Goal: Task Accomplishment & Management: Use online tool/utility

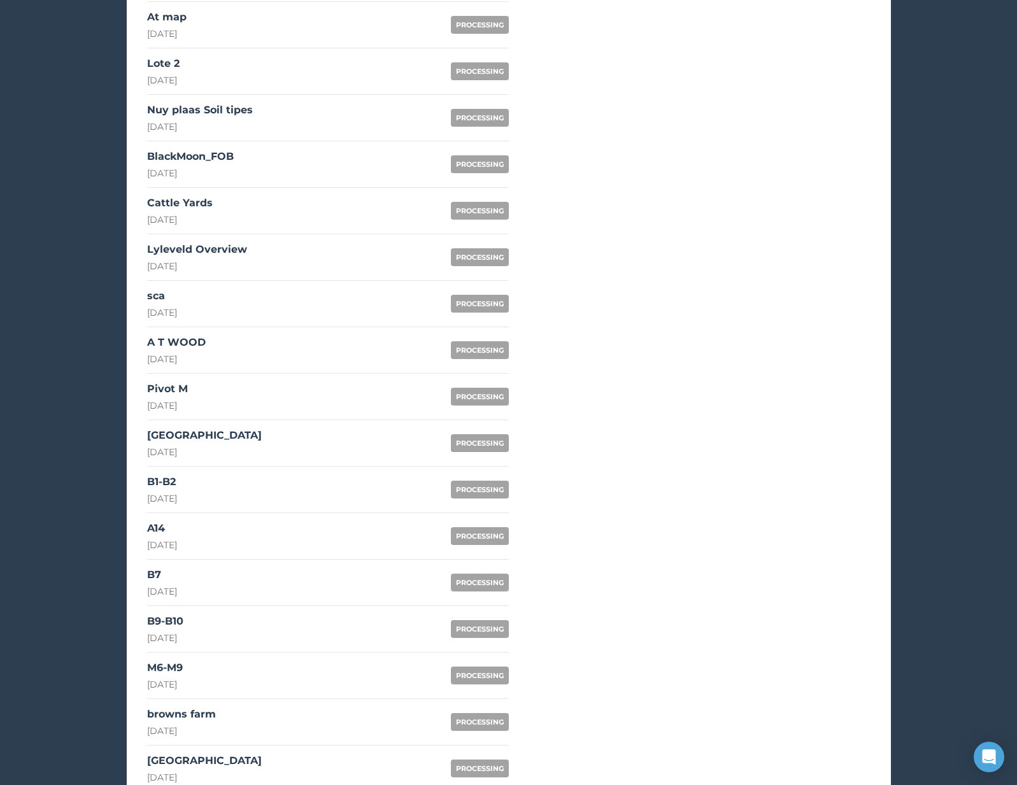
scroll to position [688, 0]
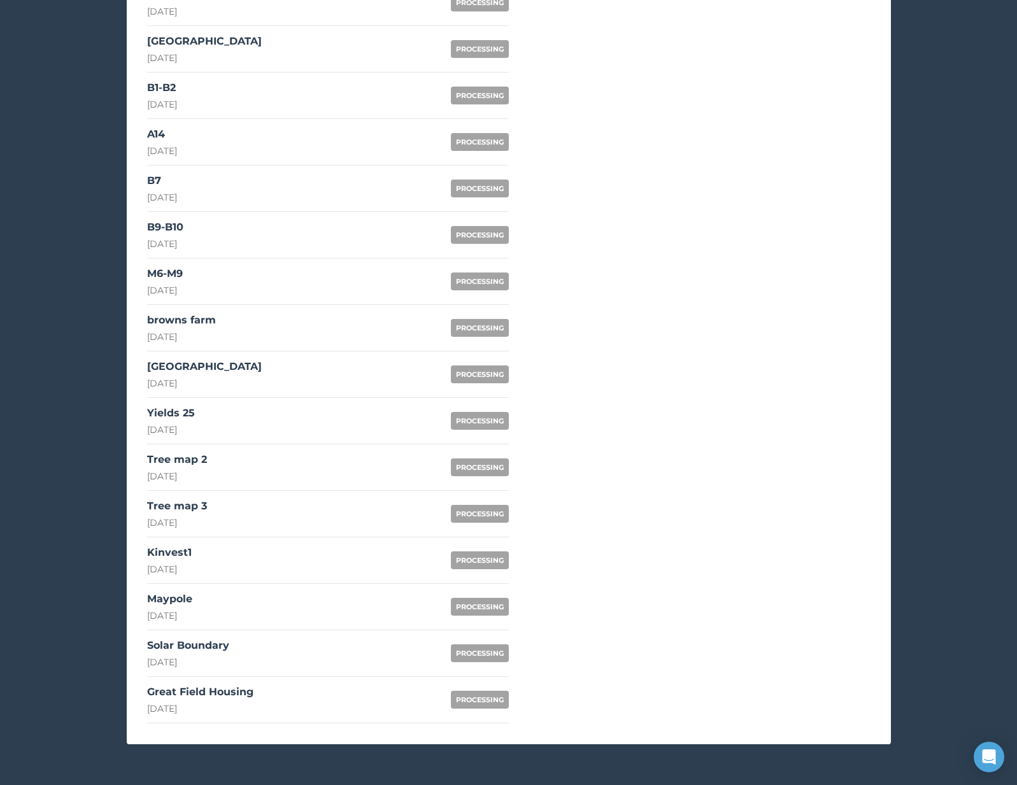
click at [252, 643] on link "Solar Boundary [DATE] PROCESSING" at bounding box center [328, 654] width 362 height 47
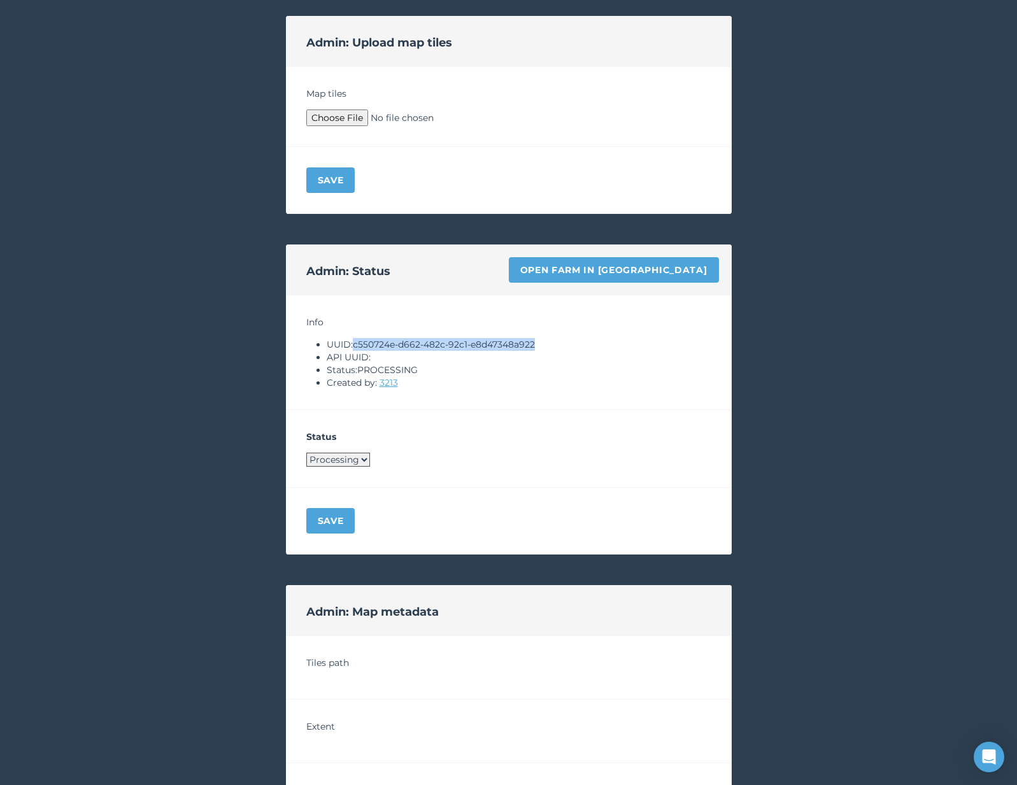
drag, startPoint x: 355, startPoint y: 345, endPoint x: 585, endPoint y: 340, distance: 230.0
click at [585, 340] on li "UUID: c550724e-d662-482c-92c1-e8d47348a922" at bounding box center [519, 344] width 385 height 13
copy li "c550724e-d662-482c-92c1-e8d47348a922"
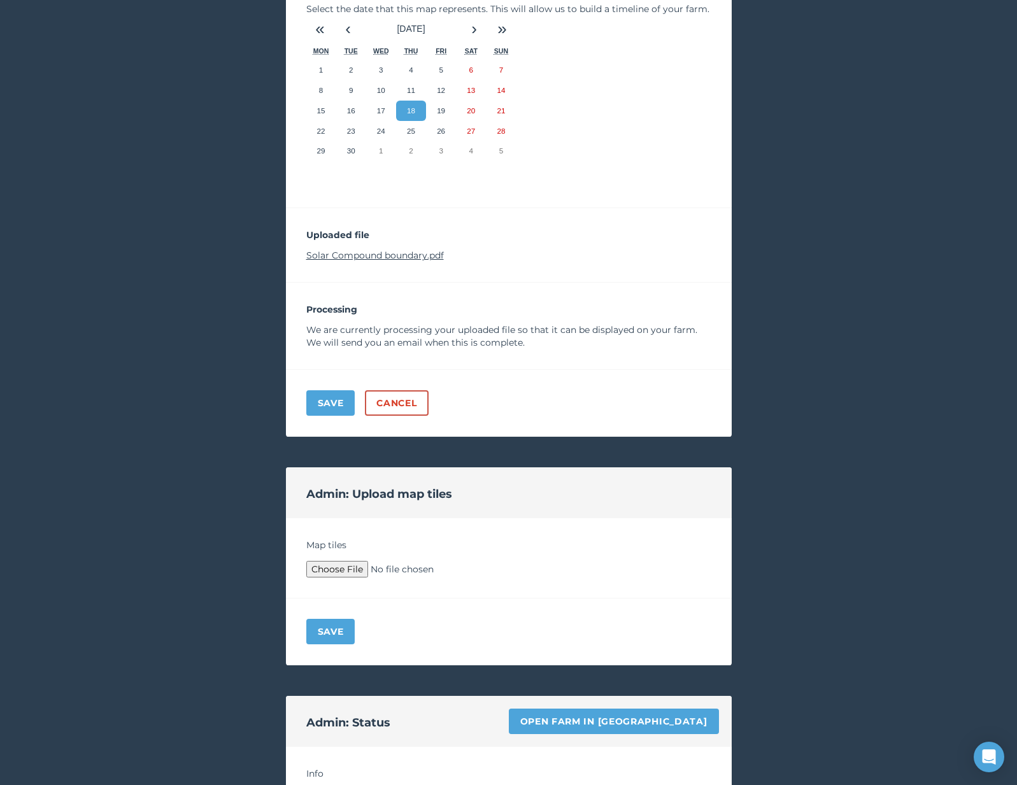
scroll to position [125, 0]
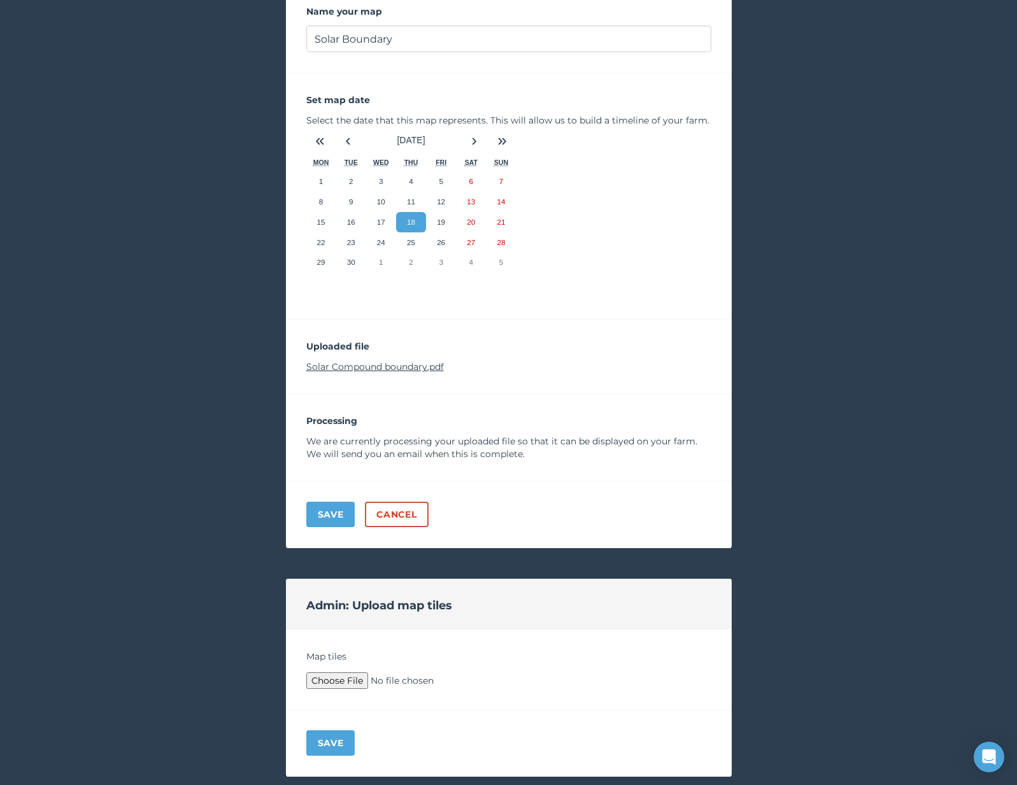
click at [399, 371] on link "Solar Compound boundary.pdf" at bounding box center [375, 366] width 138 height 11
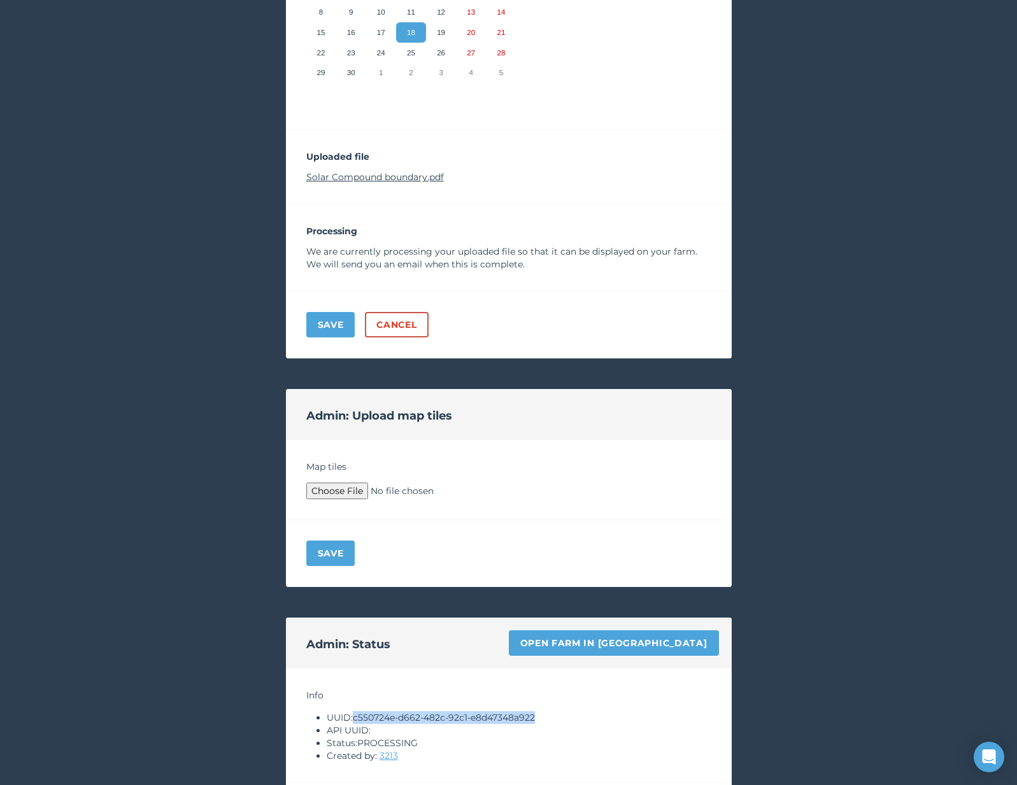
scroll to position [446, 0]
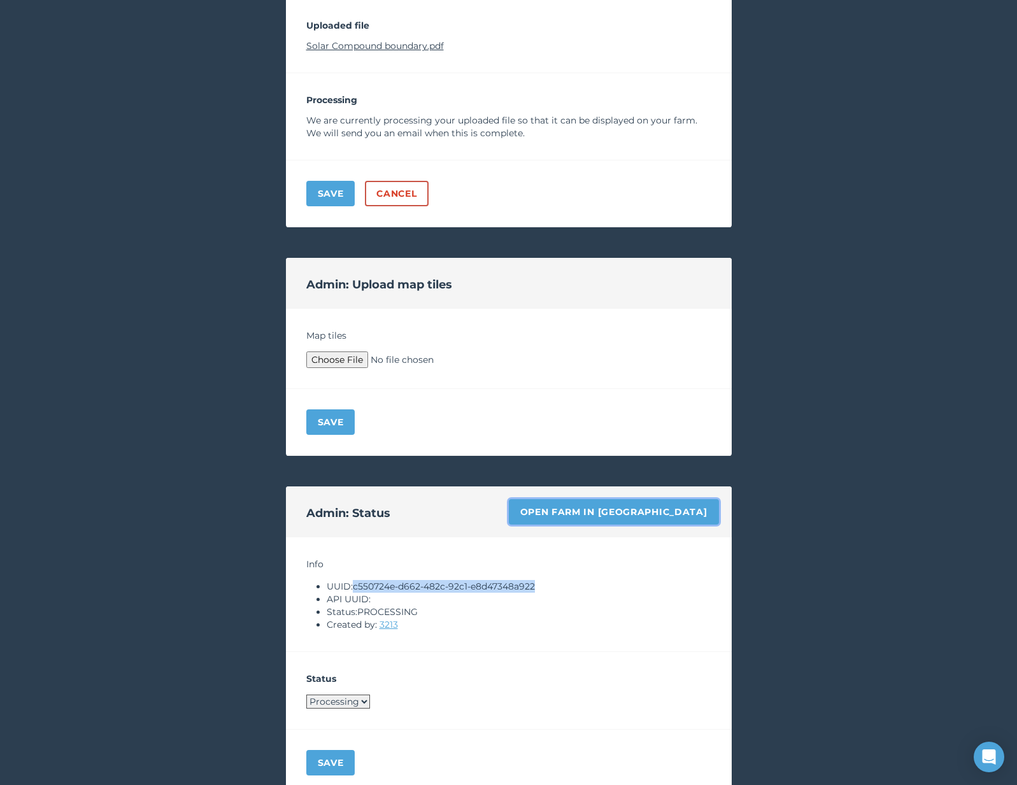
click at [674, 508] on link "Open farm in [GEOGRAPHIC_DATA]" at bounding box center [614, 511] width 210 height 25
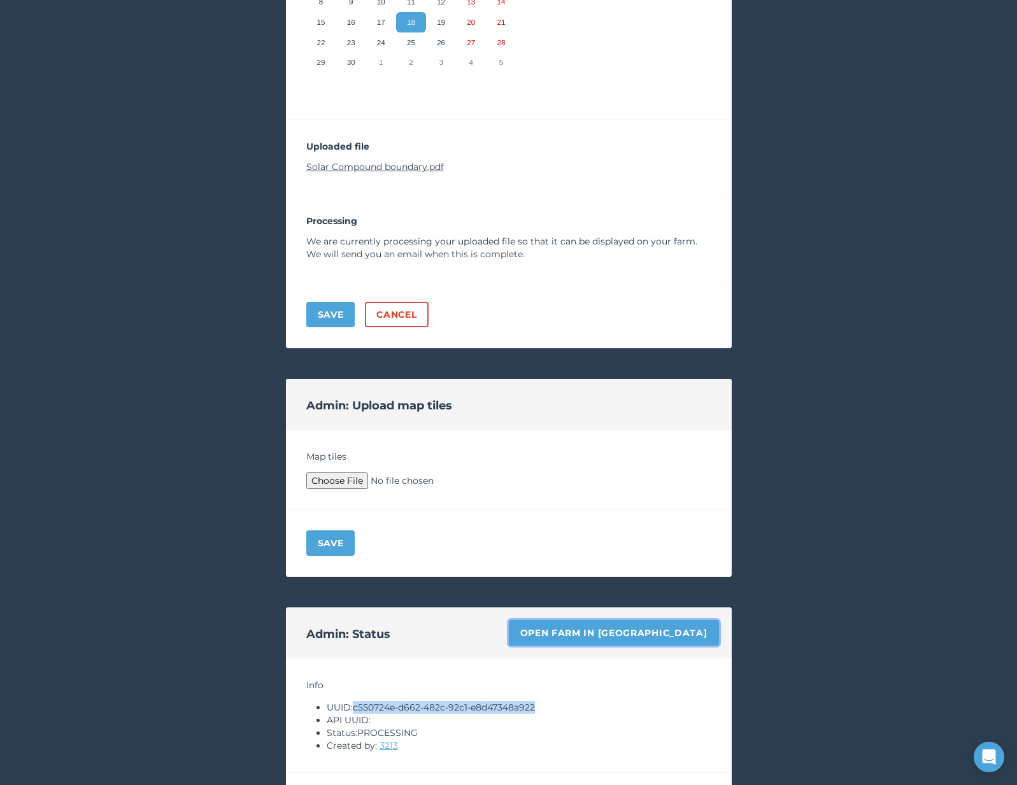
scroll to position [266, 0]
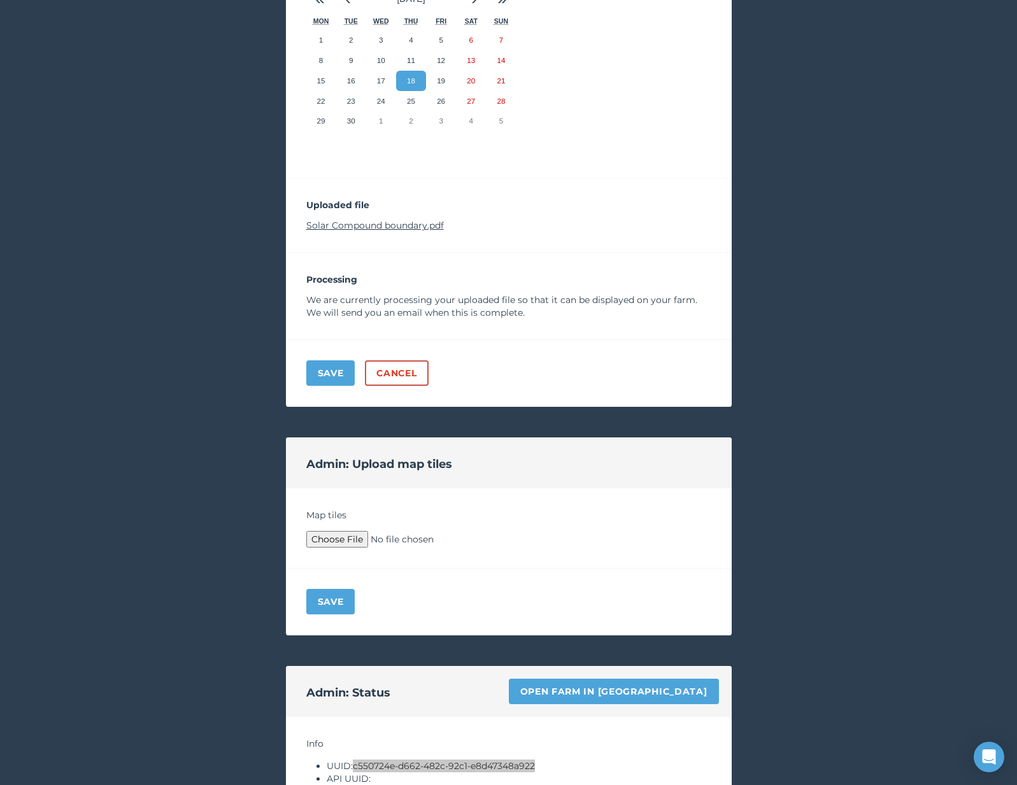
type input "C:\fakepath\Archive.zip"
click at [339, 592] on button "Save" at bounding box center [330, 601] width 49 height 25
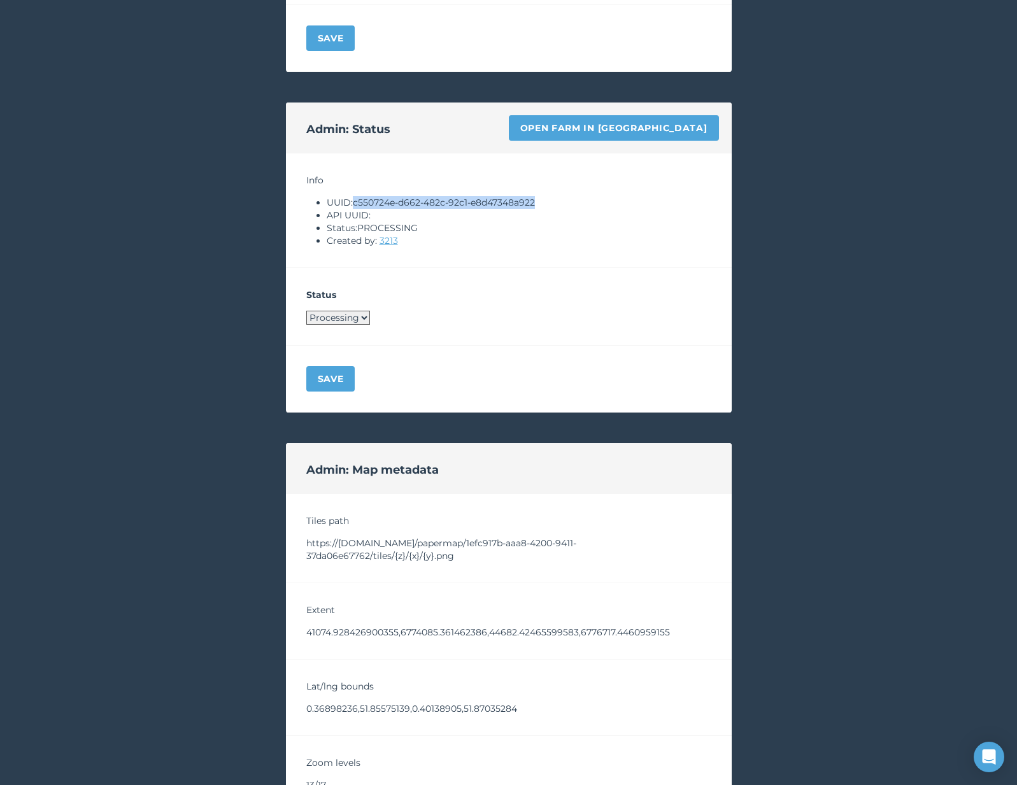
scroll to position [849, 0]
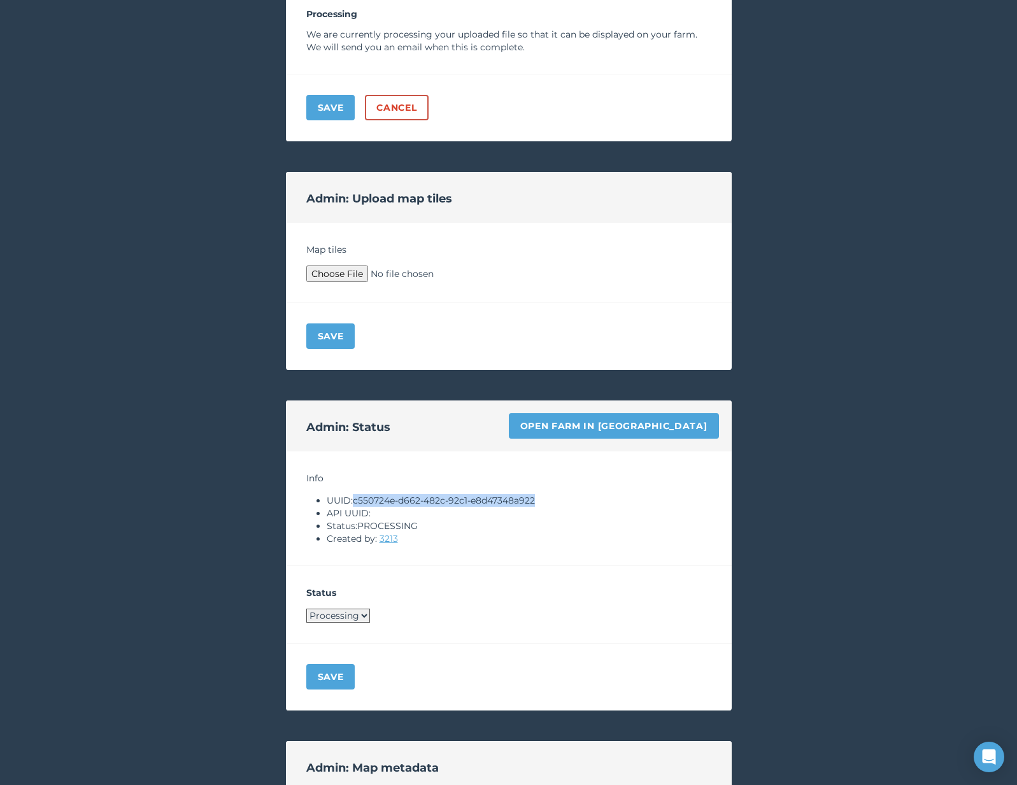
click at [339, 620] on select "Processing Live Archived" at bounding box center [338, 616] width 64 height 14
select select "LIVE"
click at [331, 681] on button "Save" at bounding box center [330, 676] width 49 height 25
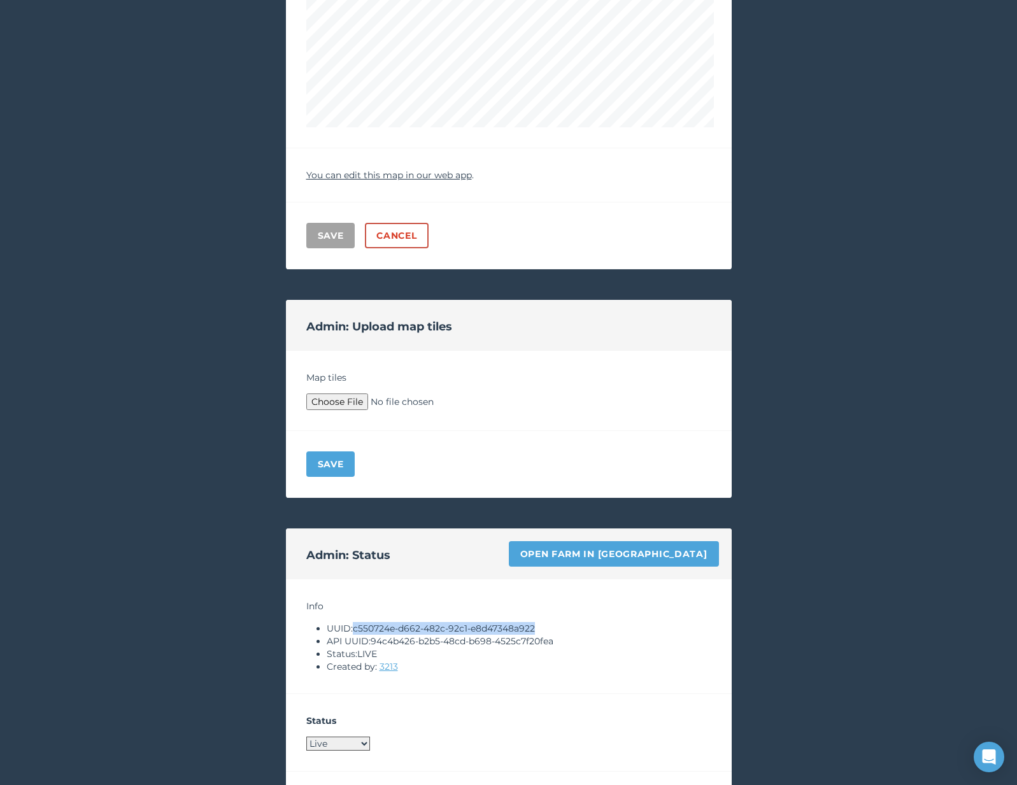
scroll to position [0, 0]
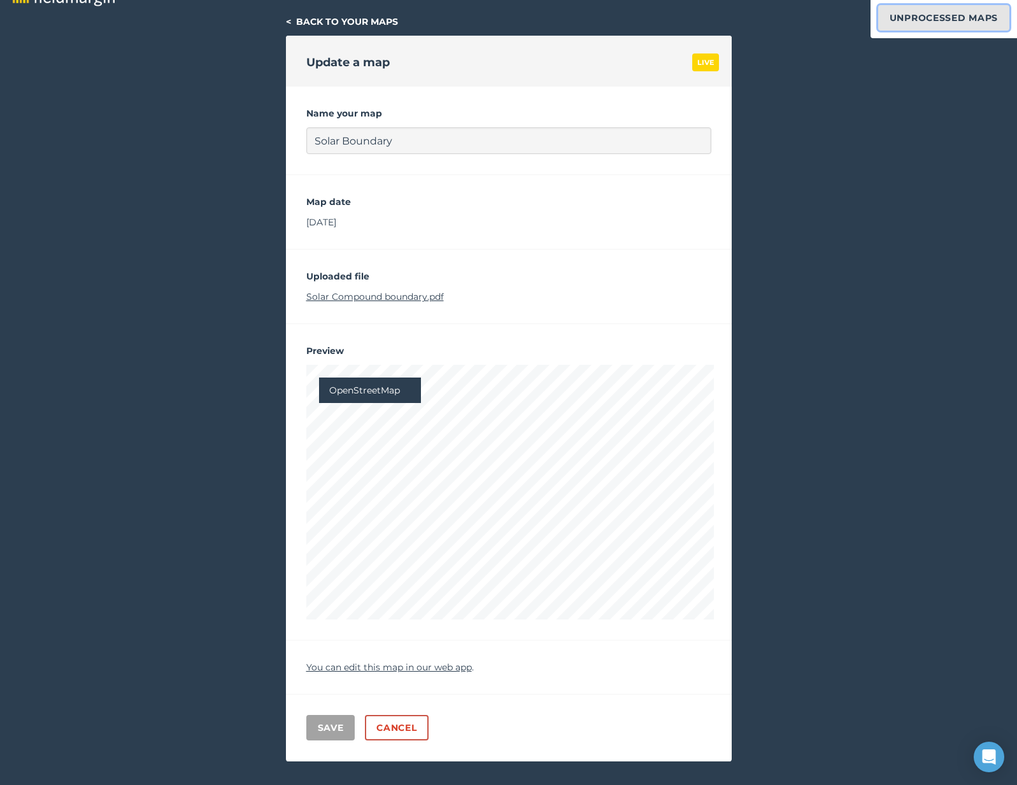
click at [913, 14] on link "Unprocessed Maps" at bounding box center [943, 17] width 131 height 25
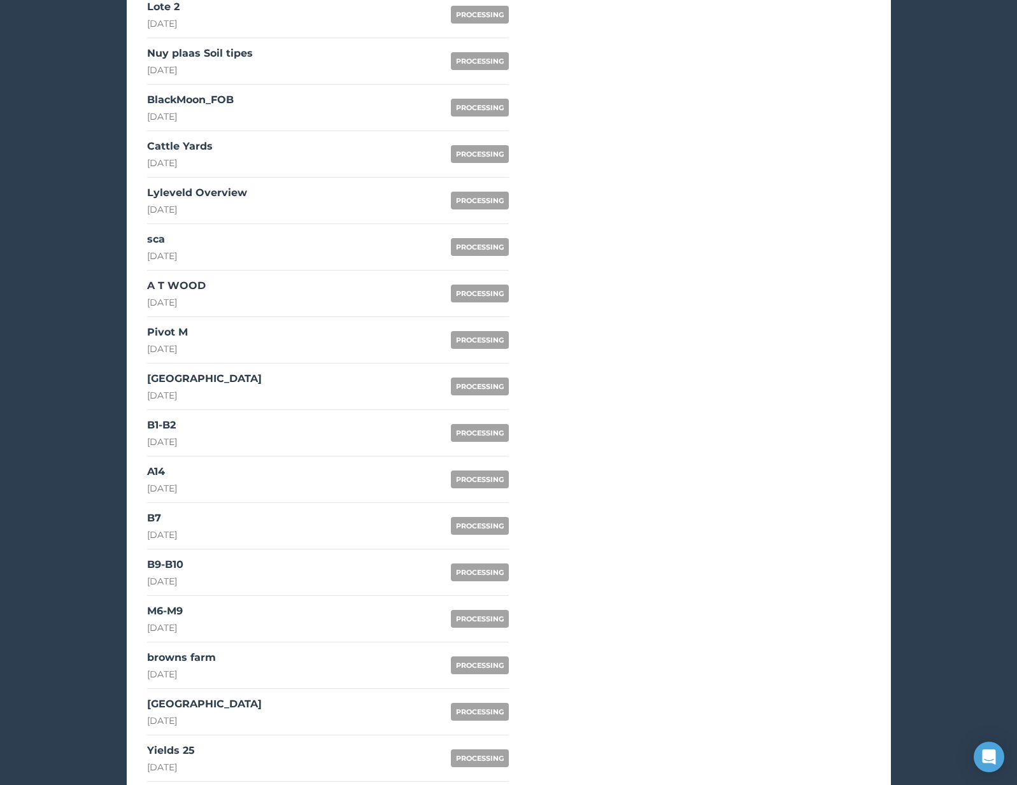
scroll to position [688, 0]
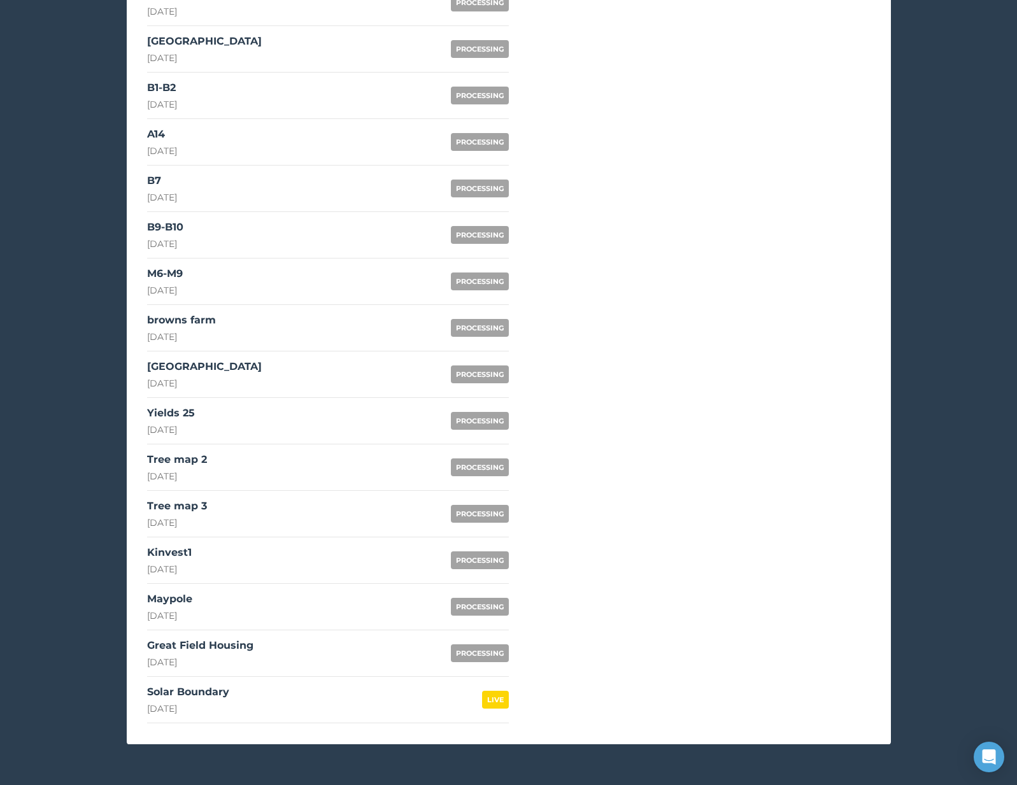
click at [250, 663] on div "[DATE]" at bounding box center [200, 662] width 106 height 13
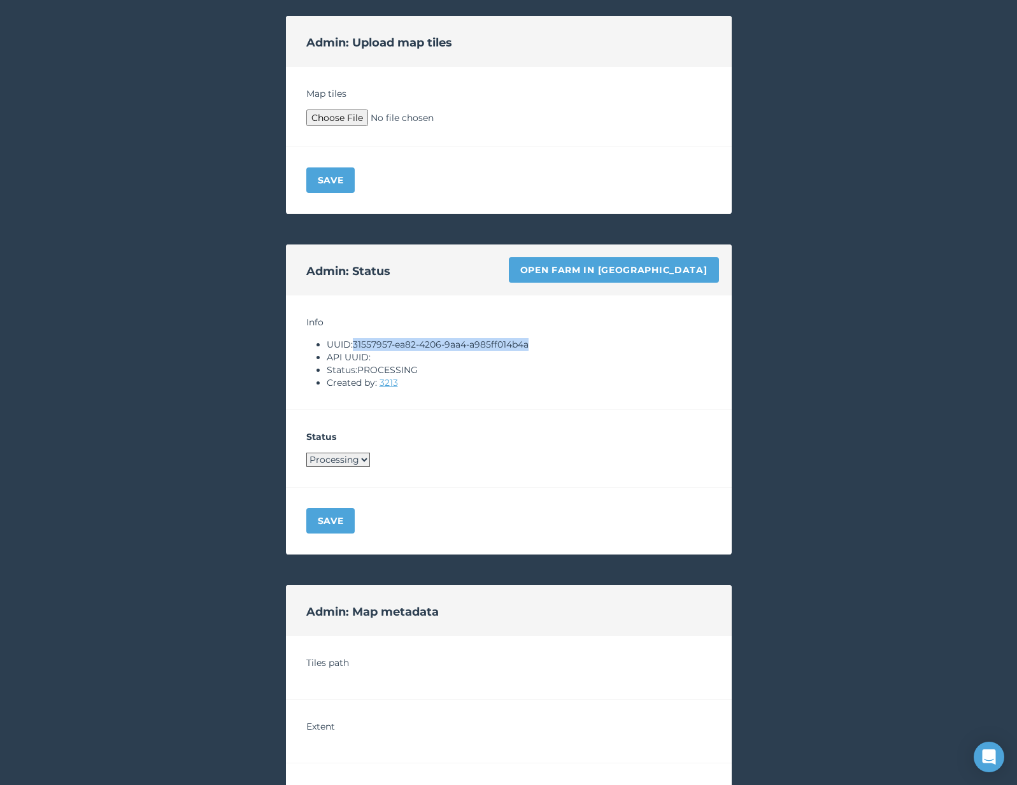
drag, startPoint x: 355, startPoint y: 345, endPoint x: 541, endPoint y: 347, distance: 185.4
click at [541, 347] on li "UUID: 31557957-ea82-4206-9aa4-a985ff014b4a" at bounding box center [519, 344] width 385 height 13
copy li "31557957-ea82-4206-9aa4-a985ff014b4a"
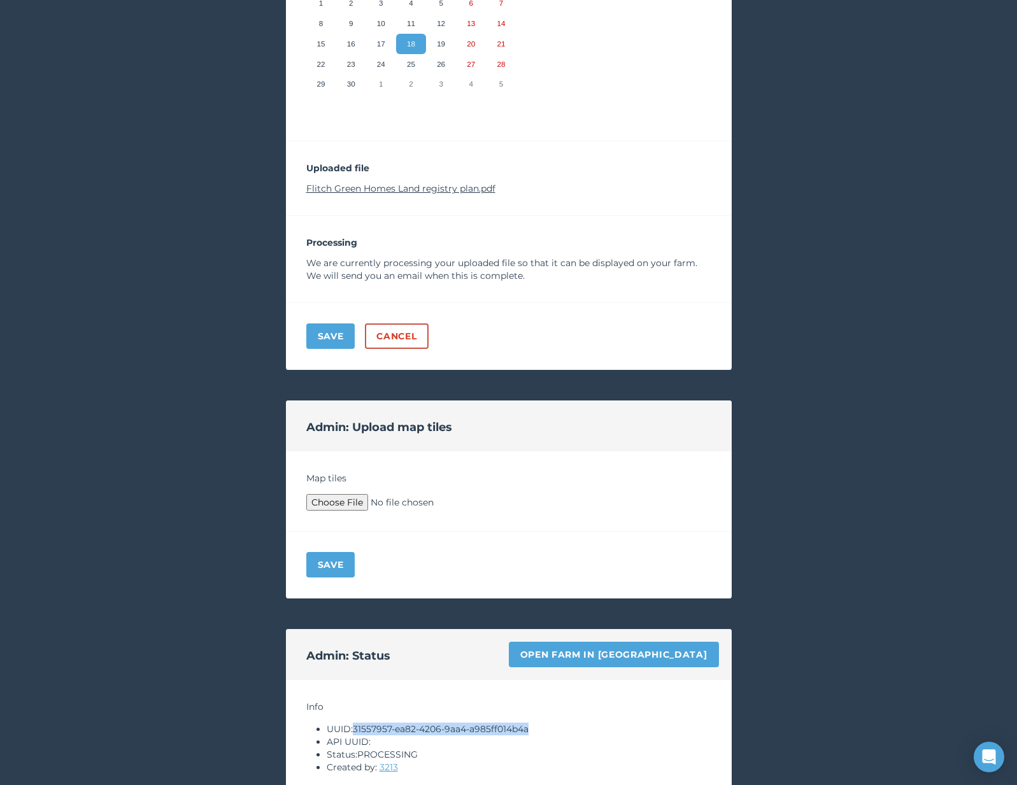
scroll to position [202, 0]
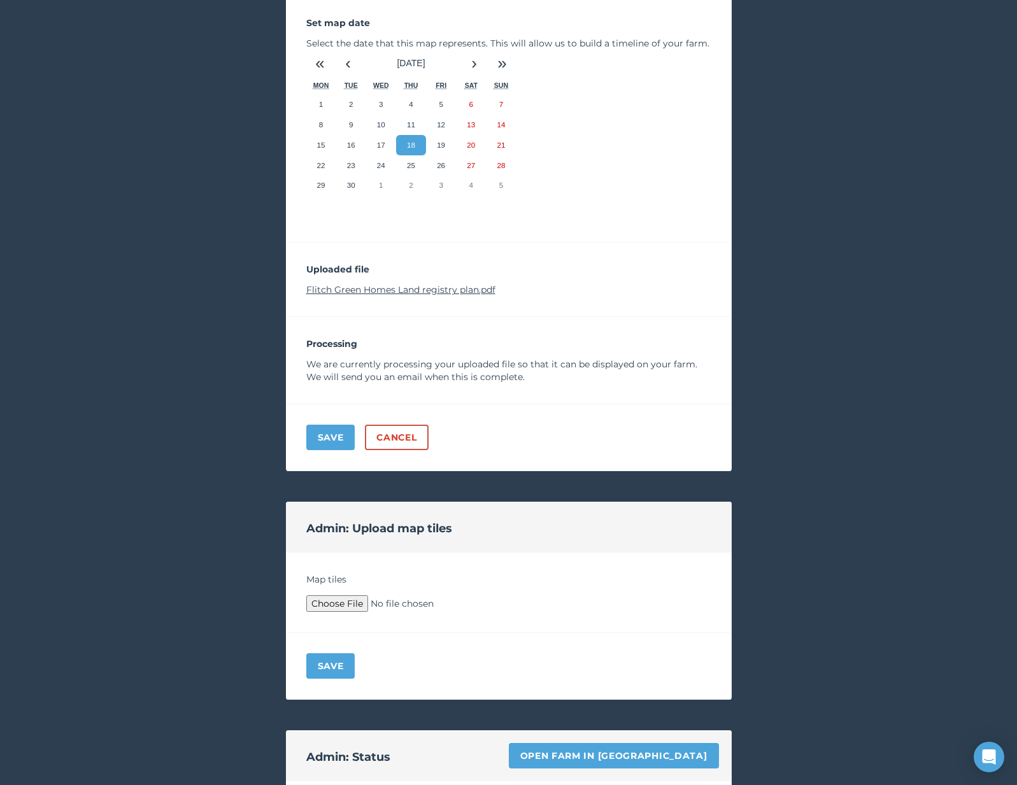
click at [444, 292] on link "Flitch Green Homes Land registry plan.pdf" at bounding box center [400, 289] width 189 height 11
type input "C:\fakepath\Archive.zip"
click at [337, 644] on div "Save" at bounding box center [509, 666] width 446 height 67
click at [331, 660] on button "Save" at bounding box center [330, 666] width 49 height 25
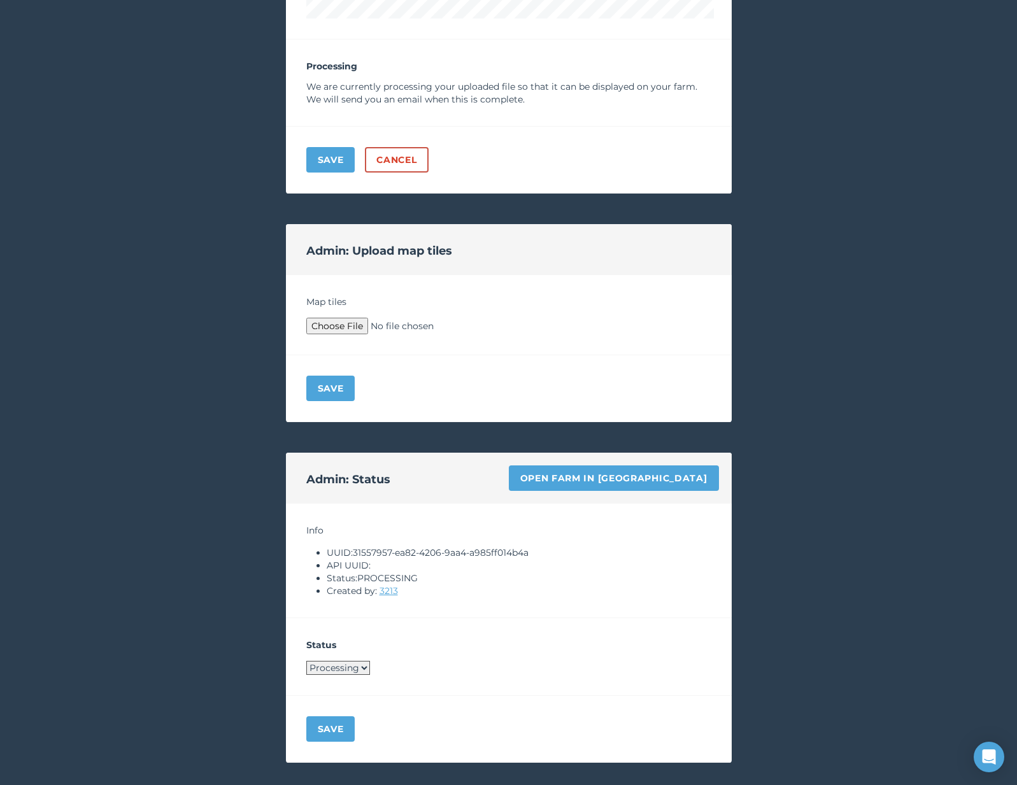
scroll to position [915, 0]
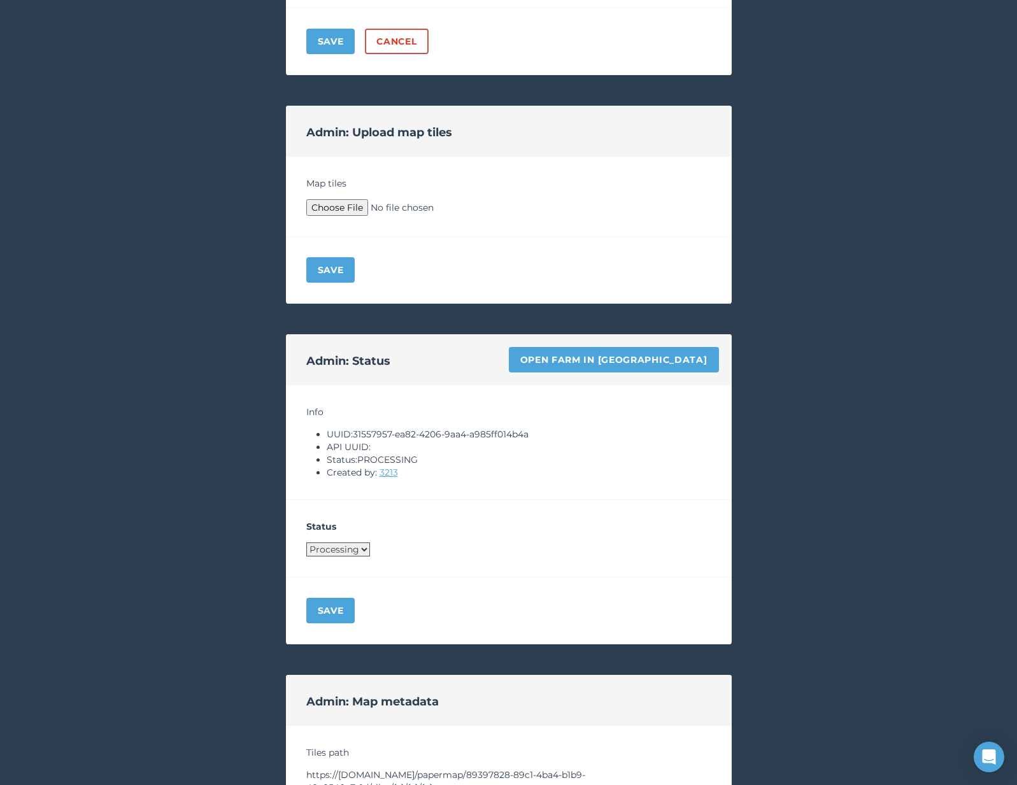
click at [317, 545] on select "Processing Live Archived" at bounding box center [338, 550] width 64 height 14
select select "LIVE"
click at [330, 620] on button "Save" at bounding box center [330, 610] width 49 height 25
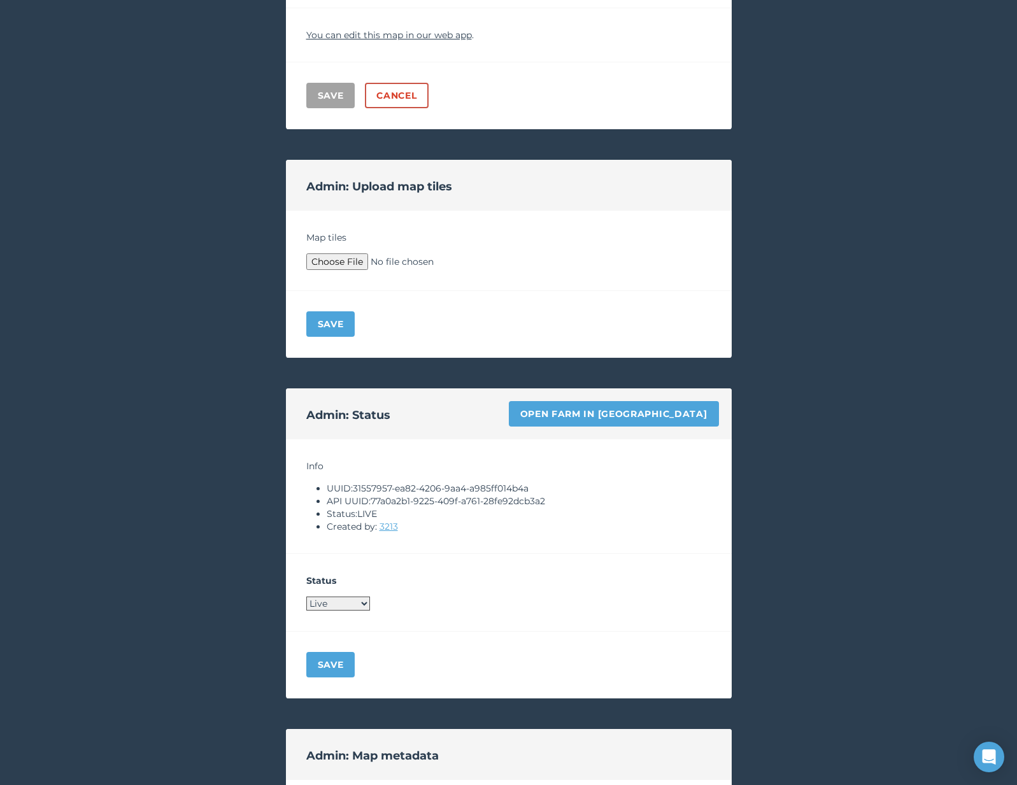
click at [237, 527] on div "< Back to your maps Update a map LIVE Name your map Great Field Housing Map dat…" at bounding box center [508, 315] width 1017 height 1865
